Goal: Task Accomplishment & Management: Manage account settings

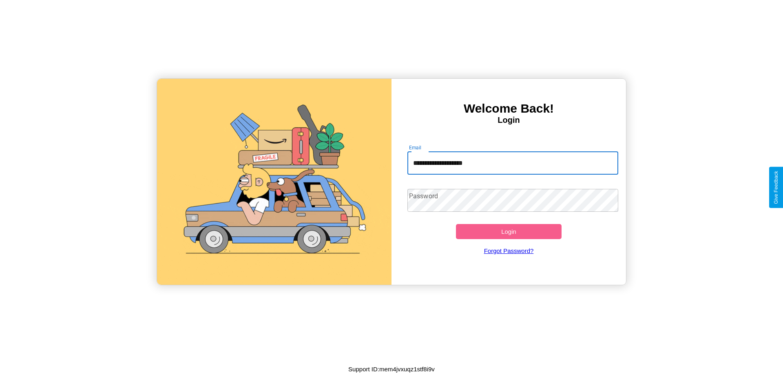
type input "**********"
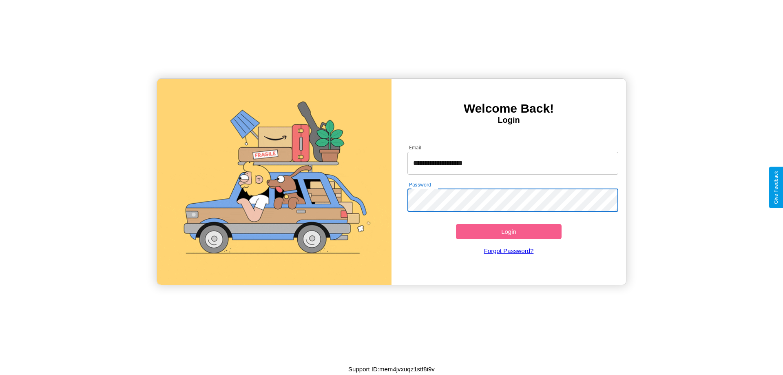
click at [509, 231] on button "Login" at bounding box center [509, 231] width 106 height 15
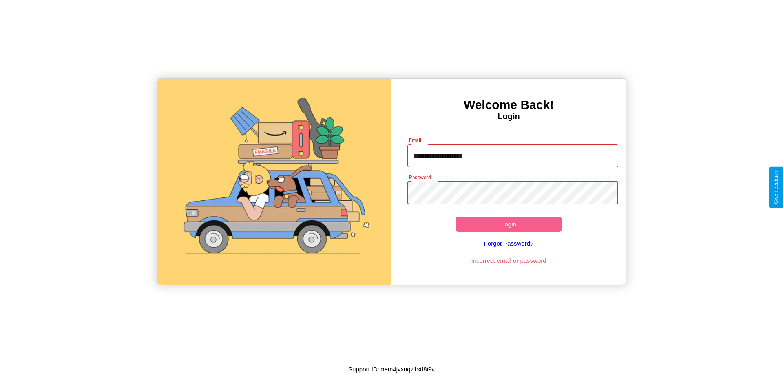
click at [509, 224] on button "Login" at bounding box center [509, 224] width 106 height 15
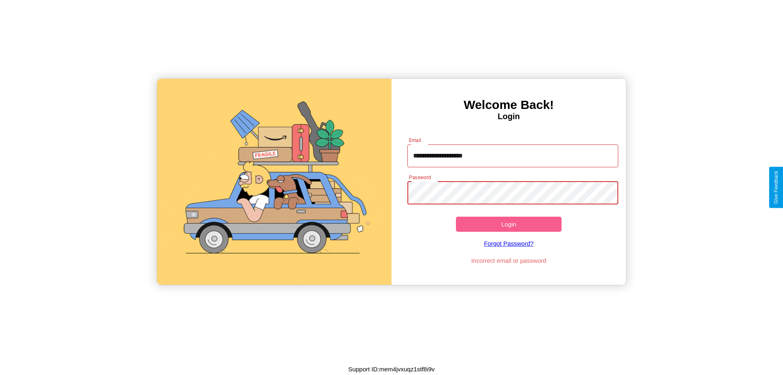
click at [509, 224] on button "Login" at bounding box center [509, 224] width 106 height 15
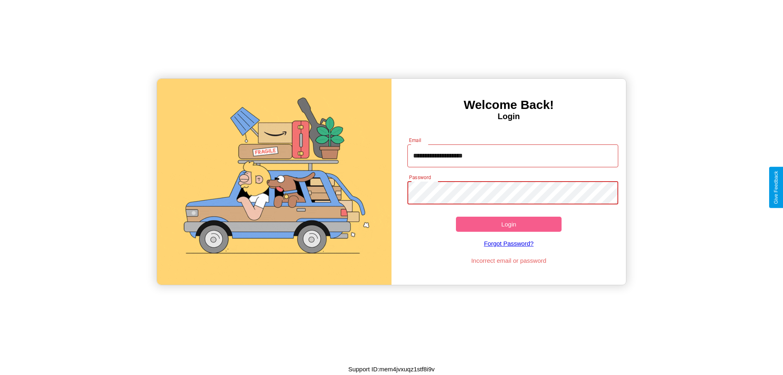
click at [509, 224] on button "Login" at bounding box center [509, 224] width 106 height 15
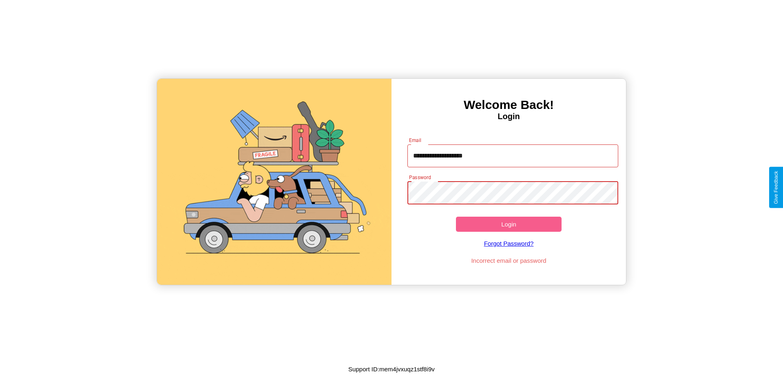
click at [509, 224] on button "Login" at bounding box center [509, 224] width 106 height 15
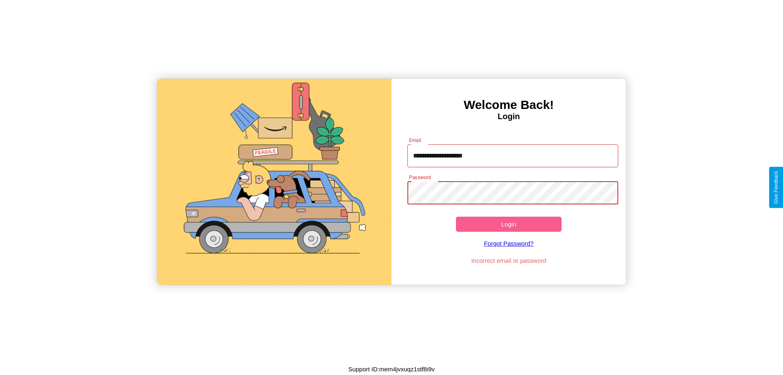
click at [509, 224] on button "Login" at bounding box center [509, 224] width 106 height 15
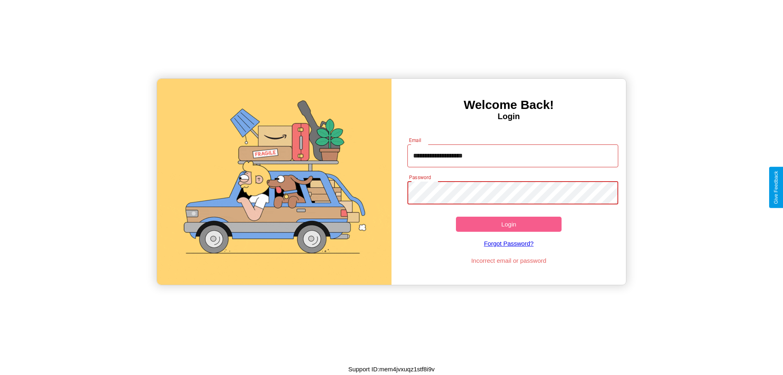
click at [509, 224] on button "Login" at bounding box center [509, 224] width 106 height 15
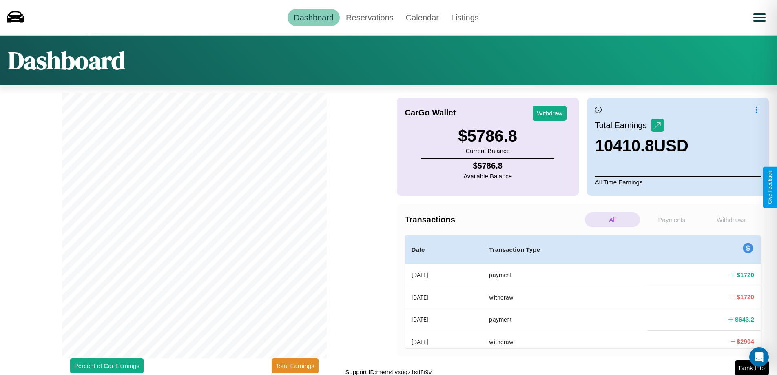
scroll to position [2, 0]
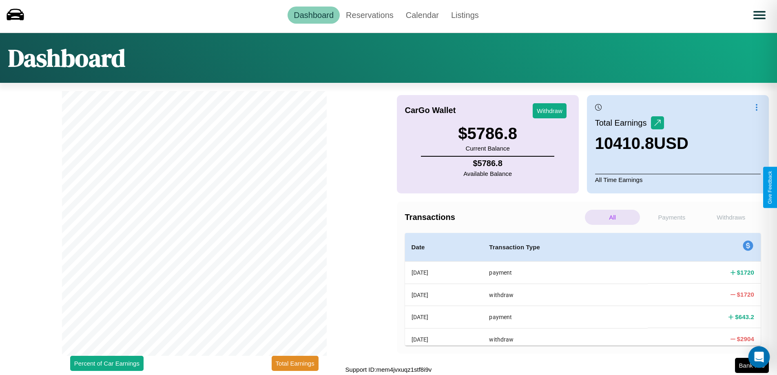
click at [752, 365] on div "Open Intercom Messenger" at bounding box center [760, 357] width 22 height 22
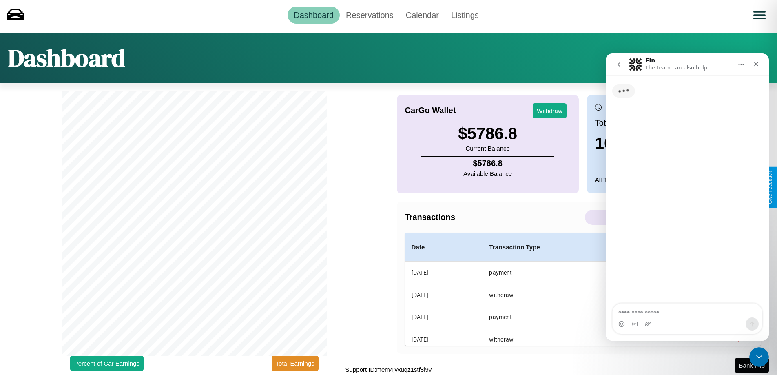
scroll to position [0, 0]
